Goal: Information Seeking & Learning: Learn about a topic

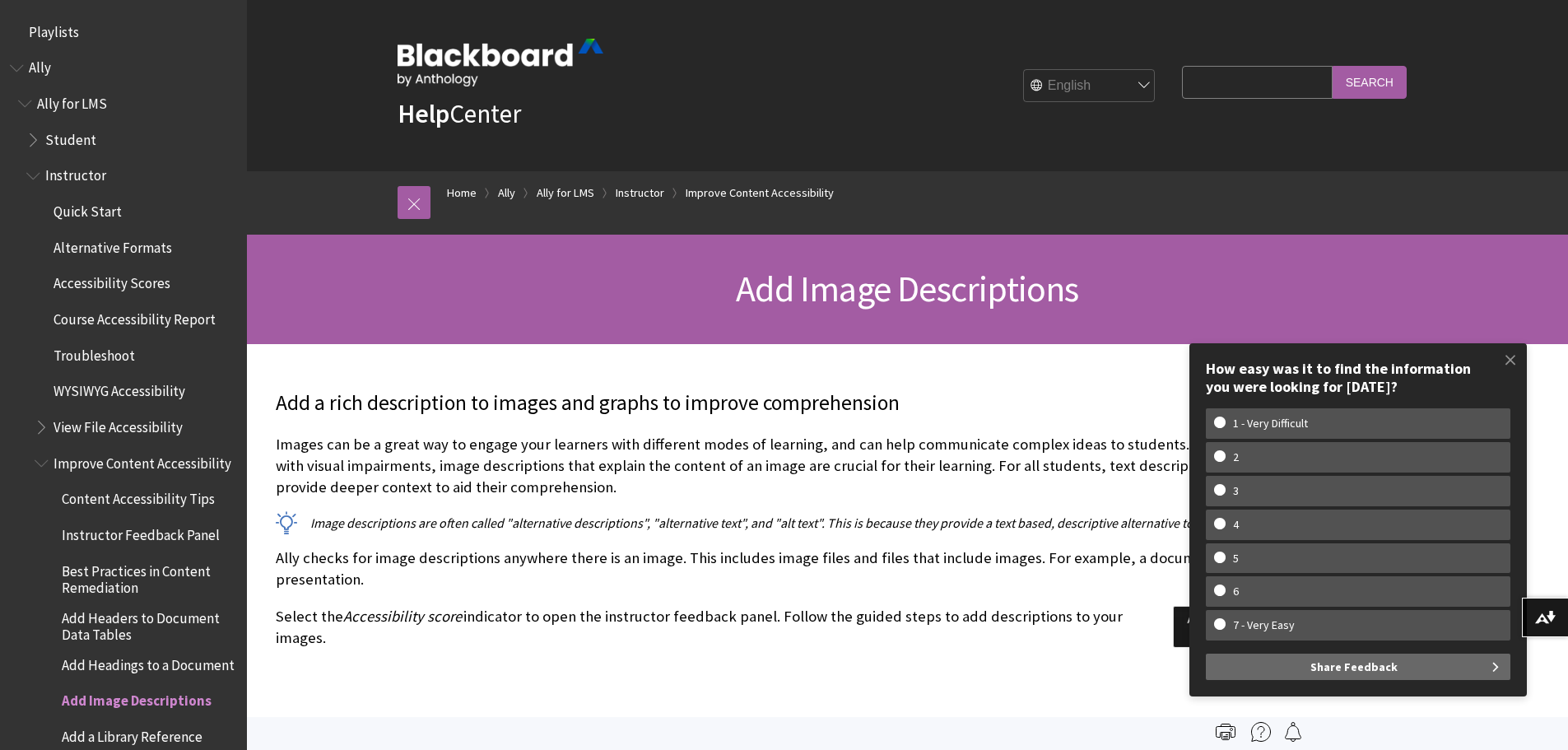
click at [1239, 86] on input "Search Query" at bounding box center [1257, 82] width 150 height 32
type input "content block"
click at [1333, 66] on input "Search" at bounding box center [1369, 82] width 74 height 32
click at [1363, 84] on input "Search" at bounding box center [1369, 82] width 74 height 32
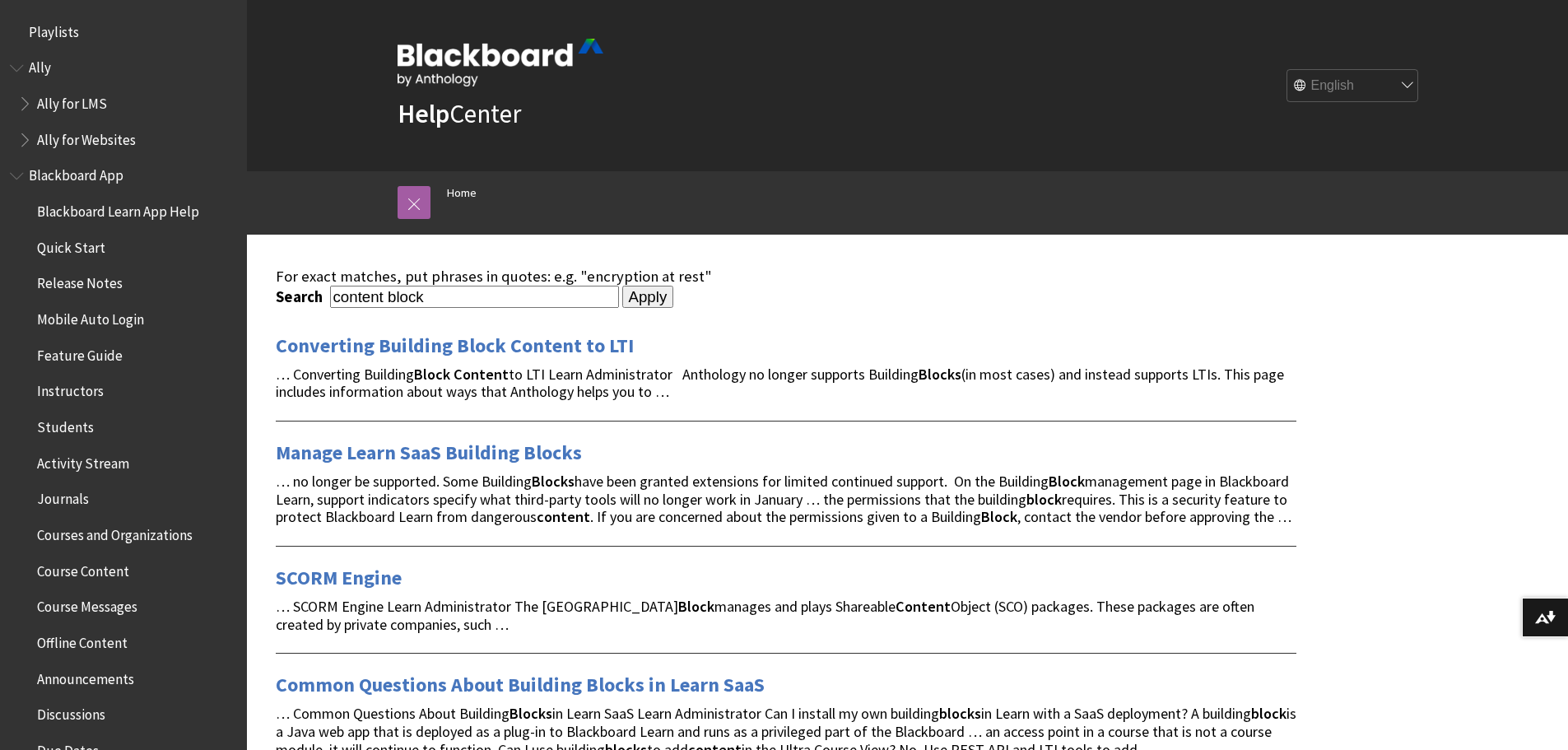
drag, startPoint x: 383, startPoint y: 293, endPoint x: 229, endPoint y: 302, distance: 154.3
type input "style blocks"
click at [622, 286] on input "Apply" at bounding box center [648, 298] width 52 height 23
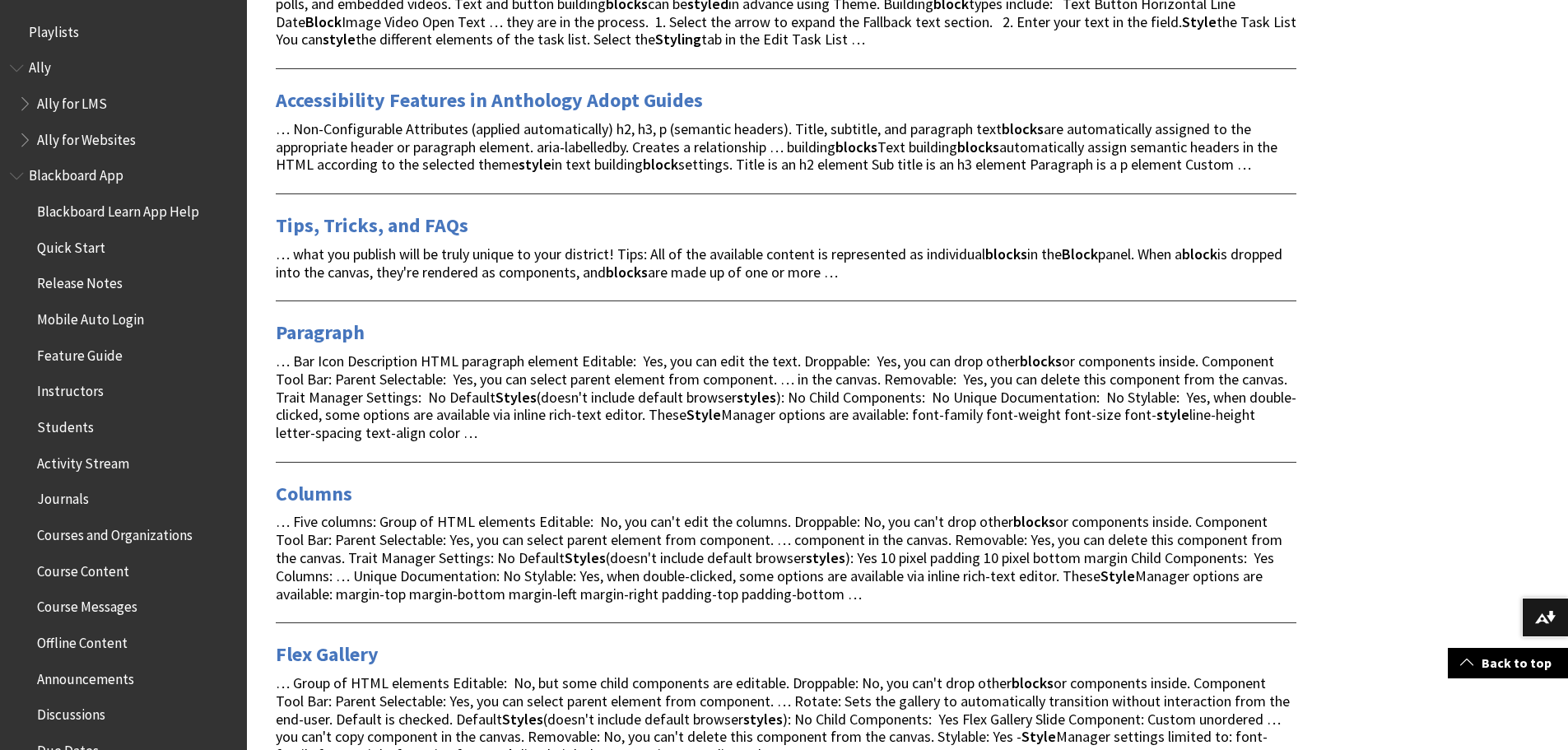
scroll to position [741, 0]
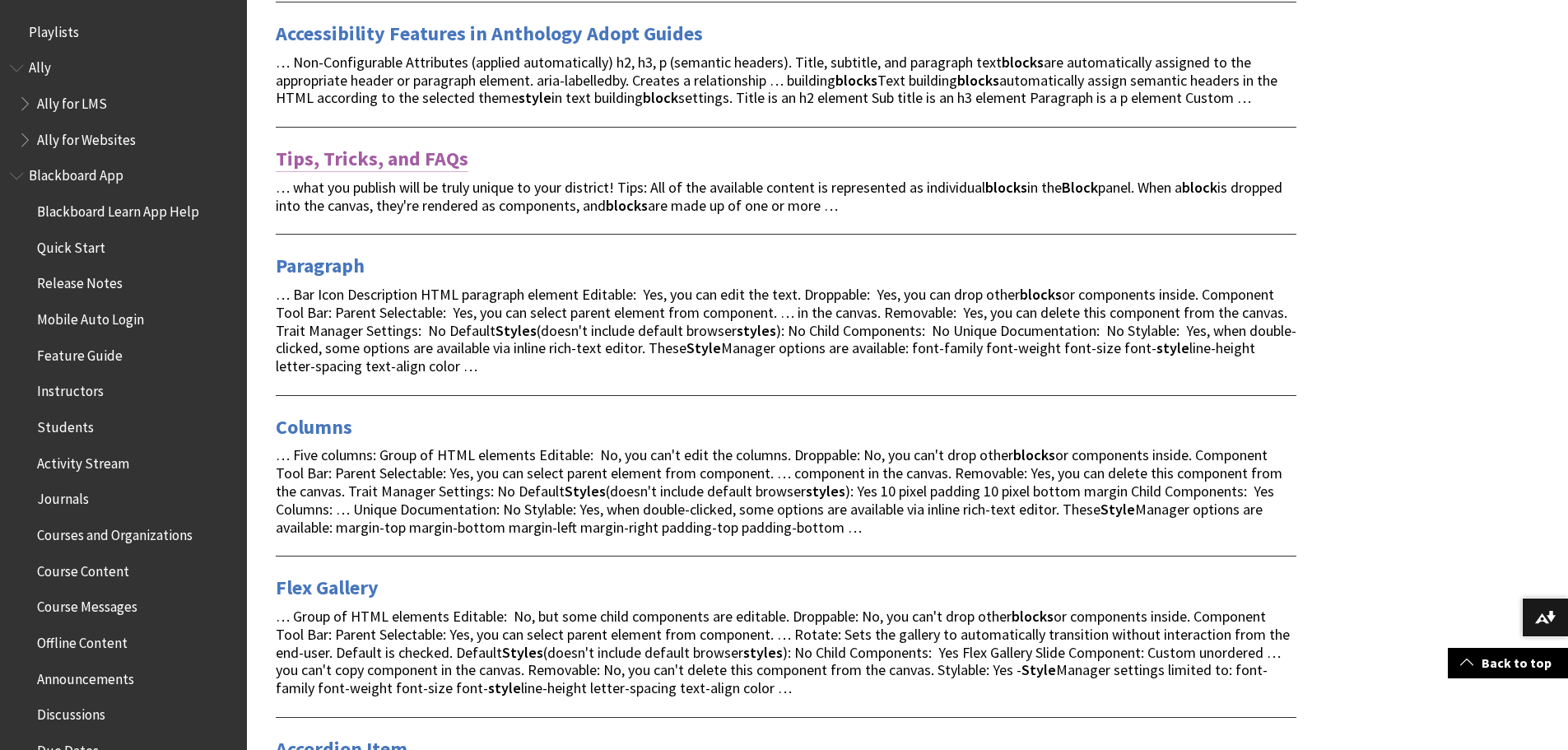
click at [373, 146] on link "Tips, Tricks, and FAQs" at bounding box center [372, 159] width 192 height 27
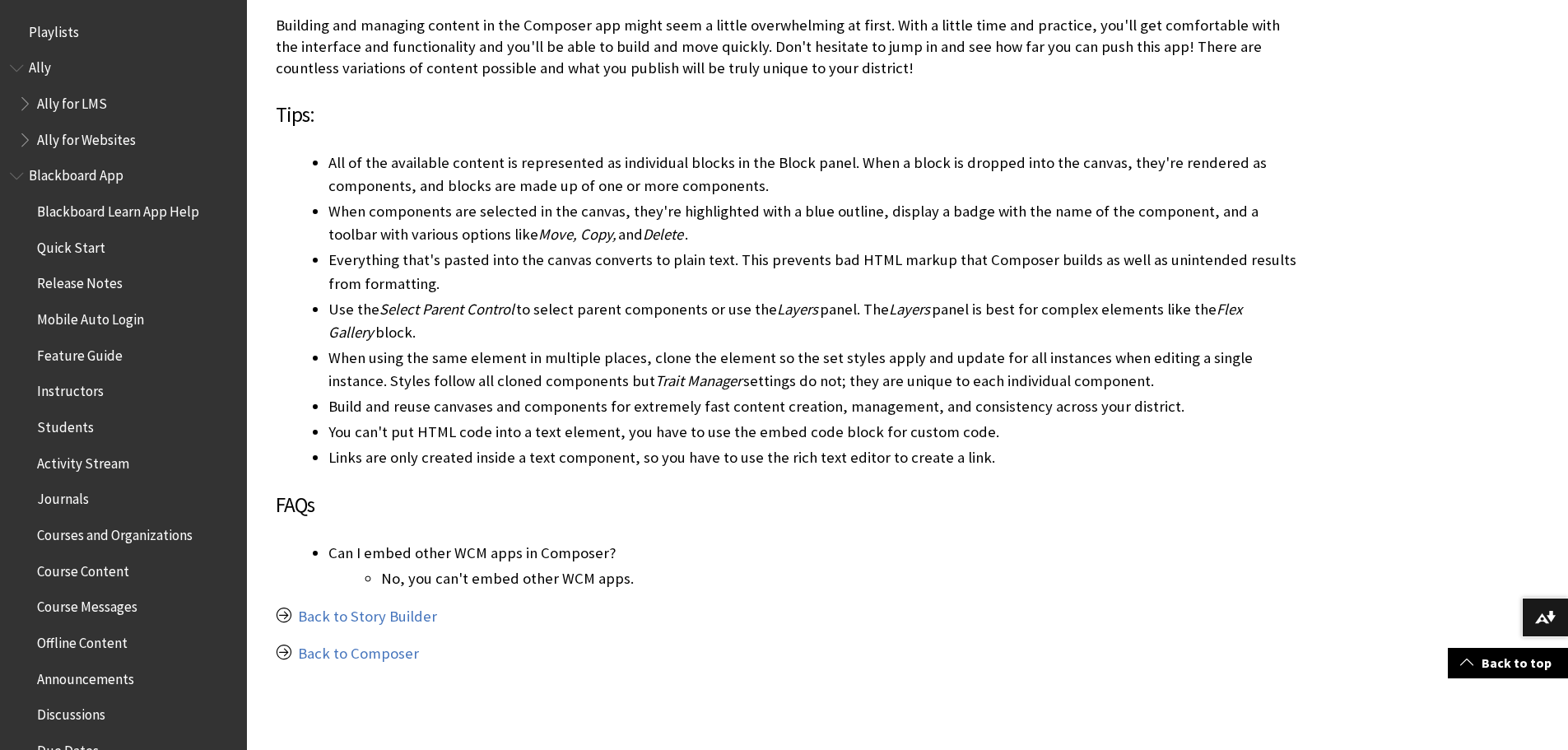
scroll to position [494, 0]
